Goal: Use online tool/utility: Utilize a website feature to perform a specific function

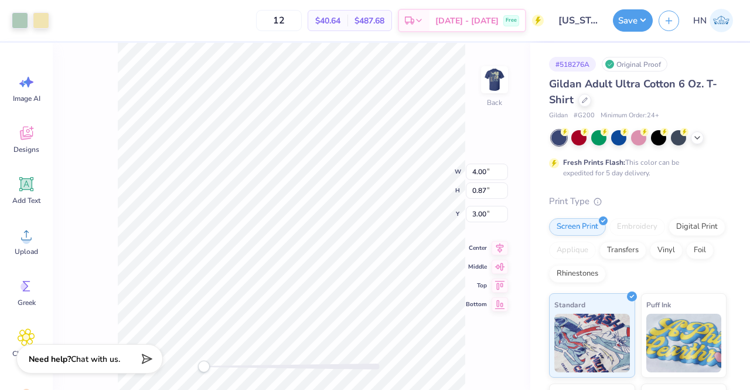
type input "3.30"
type input "0.72"
click at [471, 357] on icon at bounding box center [475, 357] width 12 height 12
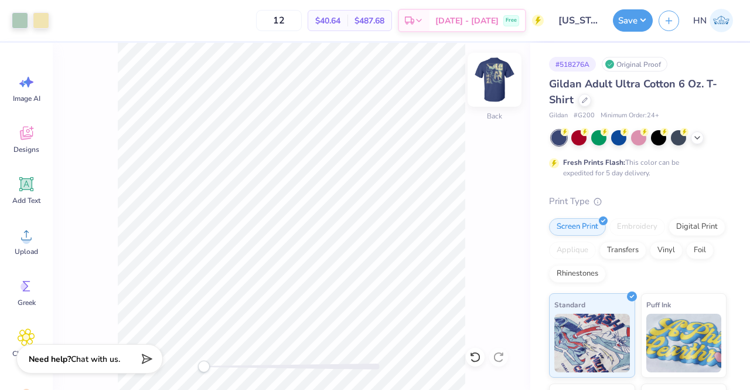
click at [503, 83] on img at bounding box center [494, 79] width 47 height 47
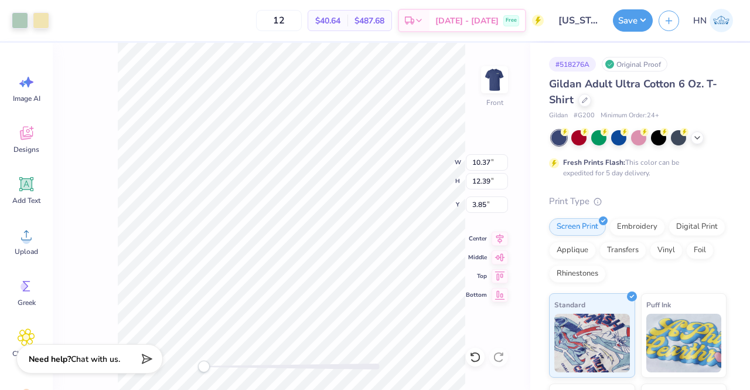
type input "10.37"
type input "12.39"
click at [500, 233] on icon at bounding box center [500, 237] width 16 height 14
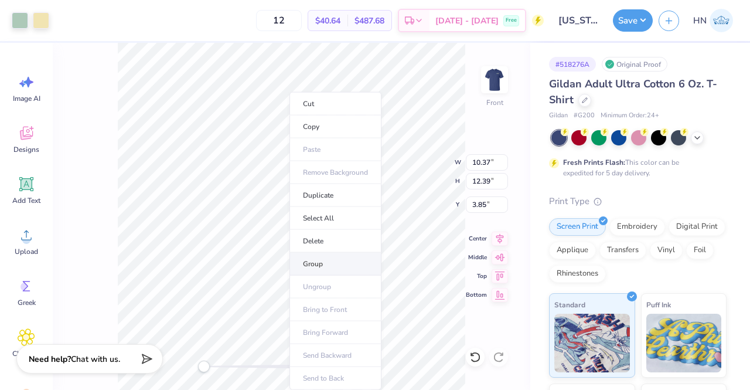
click at [325, 269] on li "Group" at bounding box center [335, 264] width 92 height 23
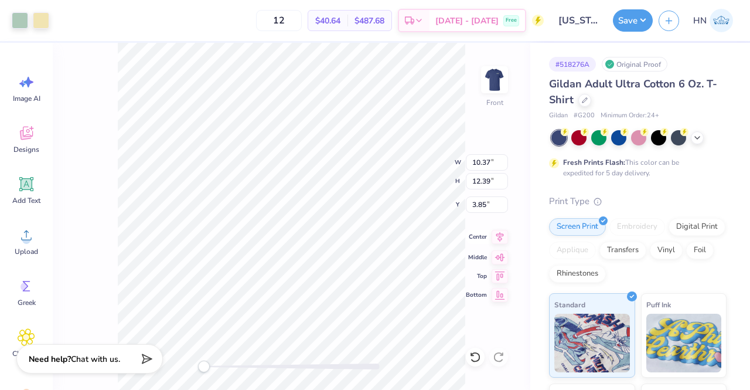
click at [506, 240] on icon at bounding box center [500, 237] width 16 height 14
click at [639, 21] on button "Save" at bounding box center [633, 19] width 40 height 22
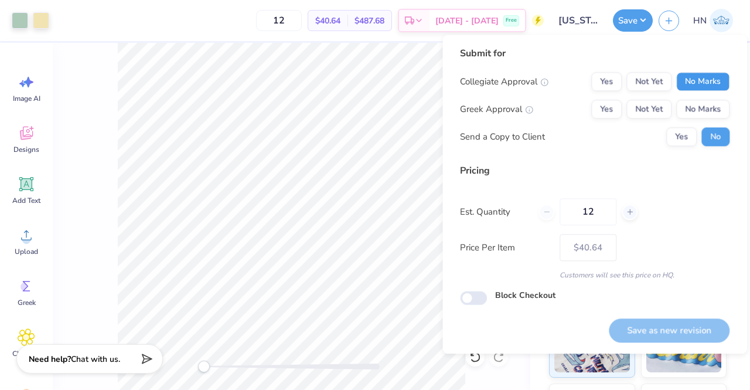
click at [697, 85] on button "No Marks" at bounding box center [702, 81] width 53 height 19
click at [698, 102] on button "No Marks" at bounding box center [702, 109] width 53 height 19
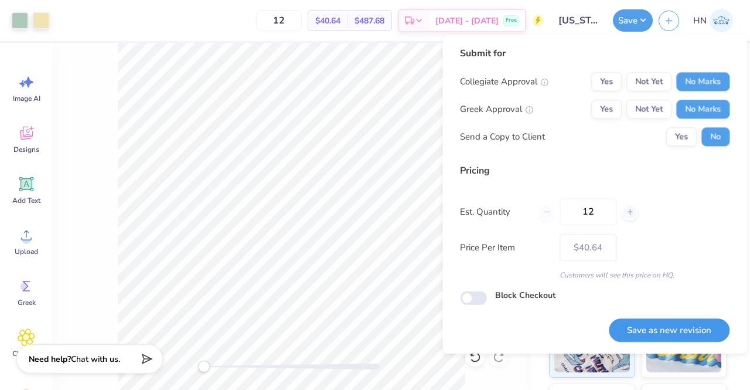
drag, startPoint x: 663, startPoint y: 330, endPoint x: 657, endPoint y: 328, distance: 6.3
click at [660, 330] on button "Save as new revision" at bounding box center [669, 330] width 121 height 24
type input "$40.64"
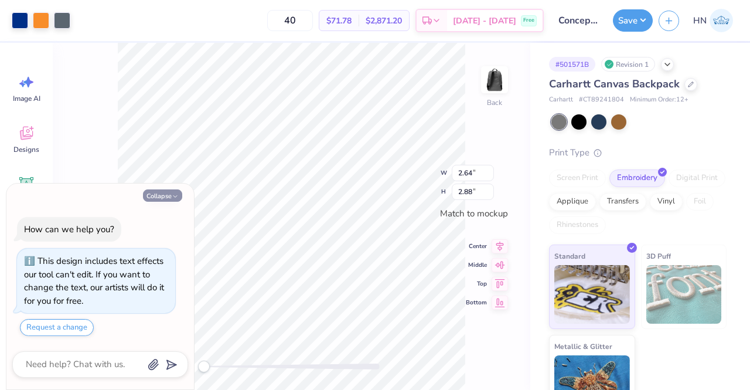
click at [163, 193] on button "Collapse" at bounding box center [162, 195] width 39 height 12
type textarea "x"
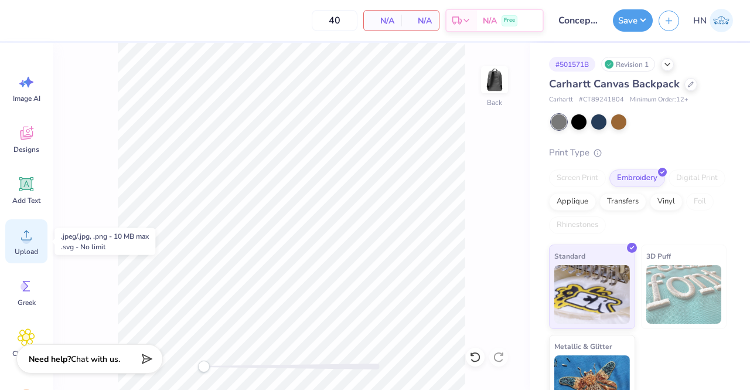
click at [15, 243] on div "Upload" at bounding box center [26, 241] width 42 height 44
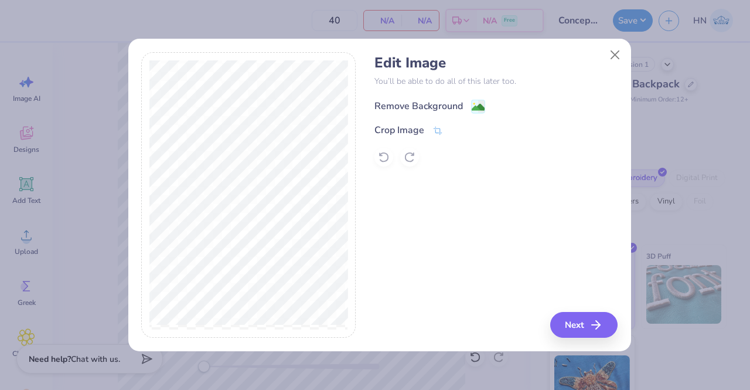
click at [480, 108] on image at bounding box center [478, 107] width 13 height 13
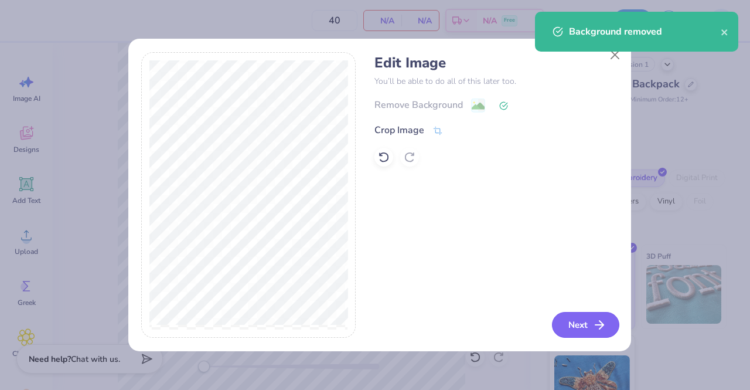
drag, startPoint x: 590, startPoint y: 322, endPoint x: 586, endPoint y: 329, distance: 7.3
click at [586, 329] on button "Next" at bounding box center [585, 325] width 67 height 26
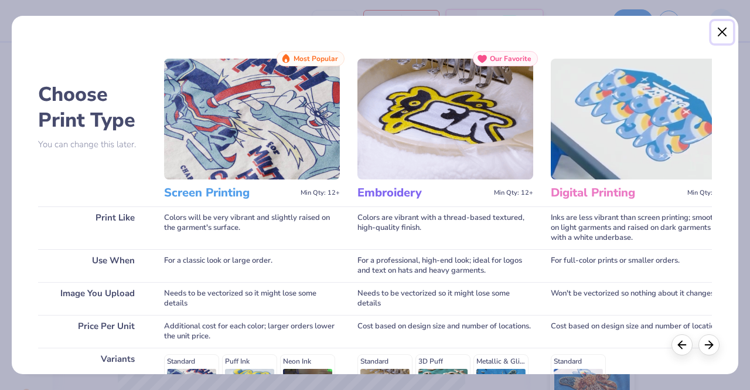
click at [722, 35] on button "Close" at bounding box center [722, 32] width 22 height 22
